Goal: Task Accomplishment & Management: Manage account settings

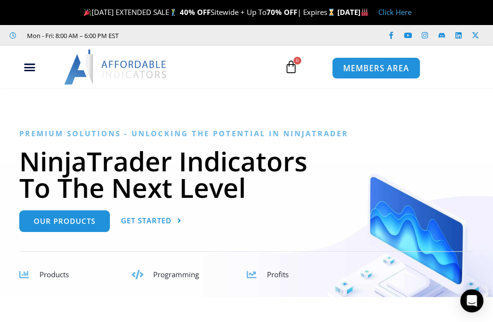
click at [386, 65] on span "MEMBERS AREA" at bounding box center [376, 69] width 66 height 8
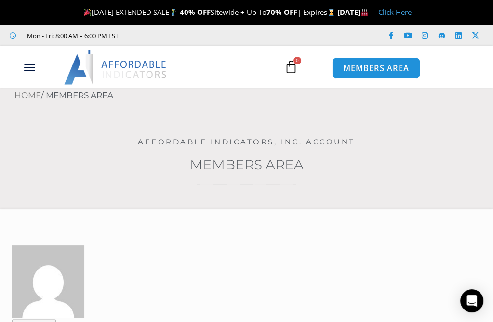
click at [364, 68] on span "MEMBERS AREA" at bounding box center [376, 69] width 66 height 8
click at [374, 73] on span "MEMBERS AREA" at bounding box center [376, 69] width 66 height 8
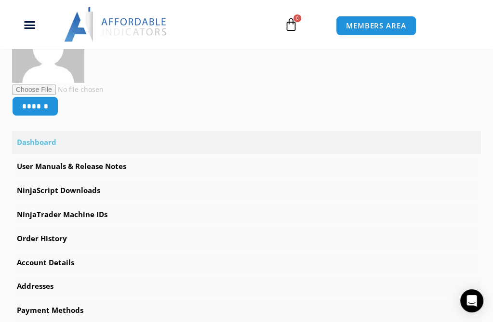
scroll to position [244, 0]
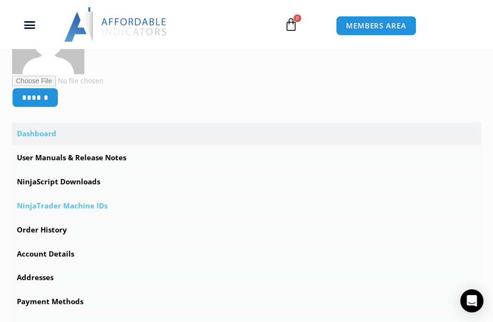
click at [69, 208] on link "NinjaTrader Machine IDs" at bounding box center [246, 206] width 469 height 23
